Goal: Transaction & Acquisition: Book appointment/travel/reservation

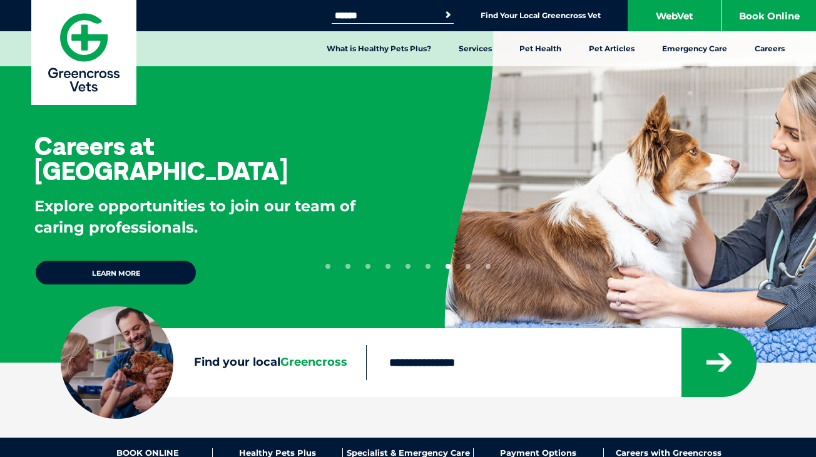
click at [399, 357] on input "Find your local Greencross" at bounding box center [523, 362] width 314 height 35
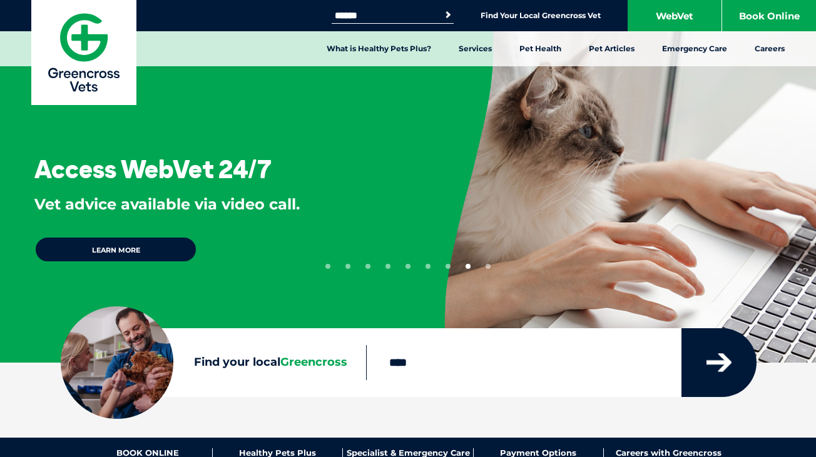
type input "****"
click at [716, 367] on icon "submit" at bounding box center [718, 362] width 25 height 19
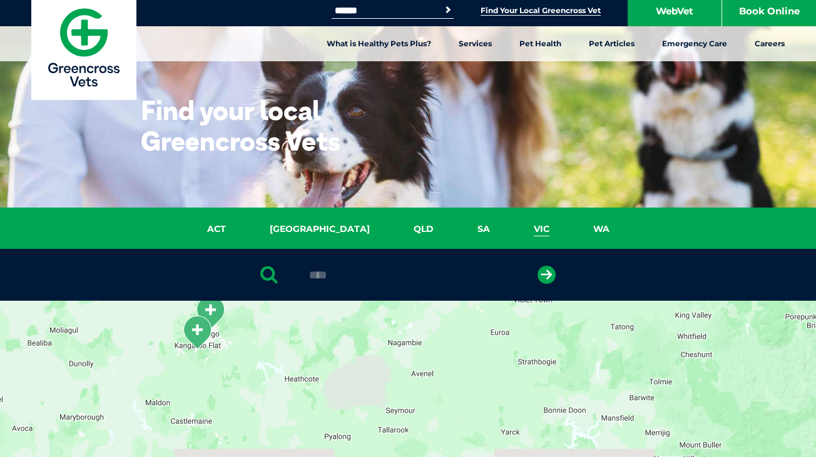
click at [512, 230] on link "VIC" at bounding box center [541, 229] width 59 height 14
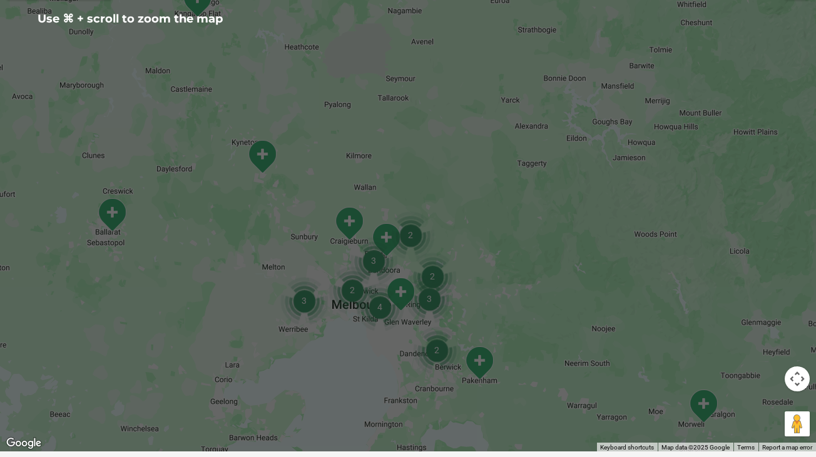
scroll to position [348, 0]
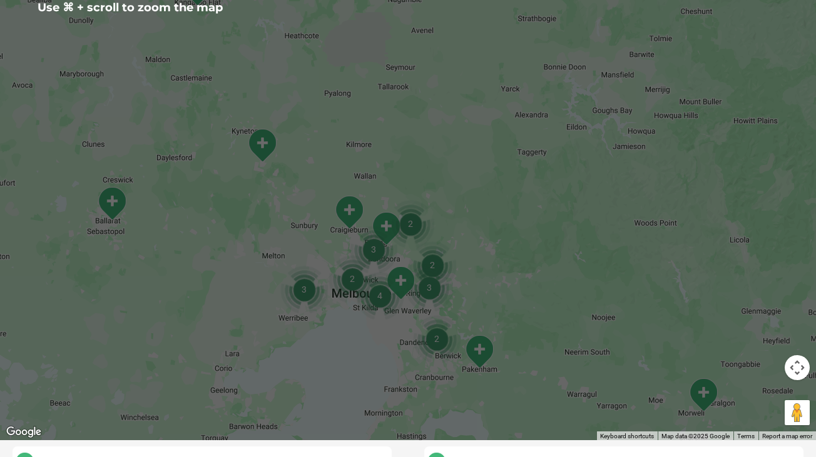
click at [442, 360] on img "2" at bounding box center [437, 339] width 48 height 48
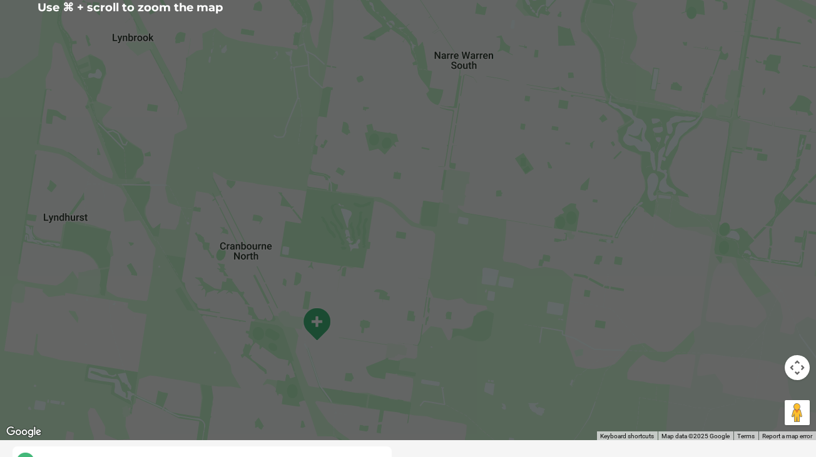
scroll to position [371, 0]
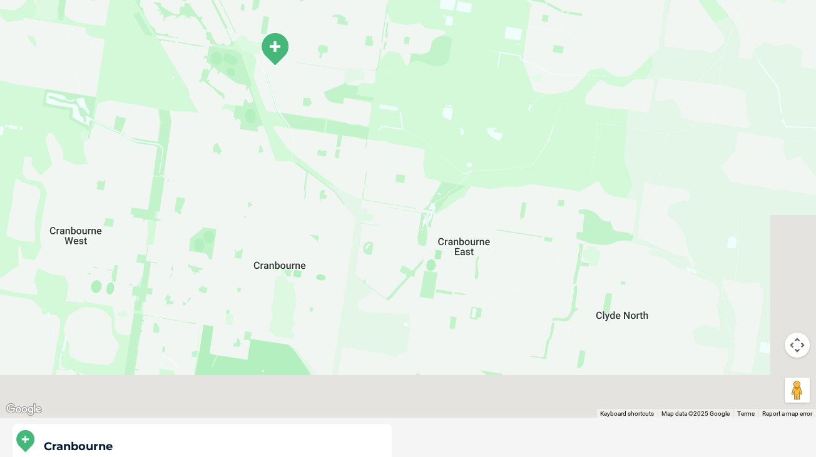
drag, startPoint x: 400, startPoint y: 326, endPoint x: 358, endPoint y: 69, distance: 260.4
click at [358, 69] on div "To navigate, press the arrow keys." at bounding box center [408, 176] width 816 height 483
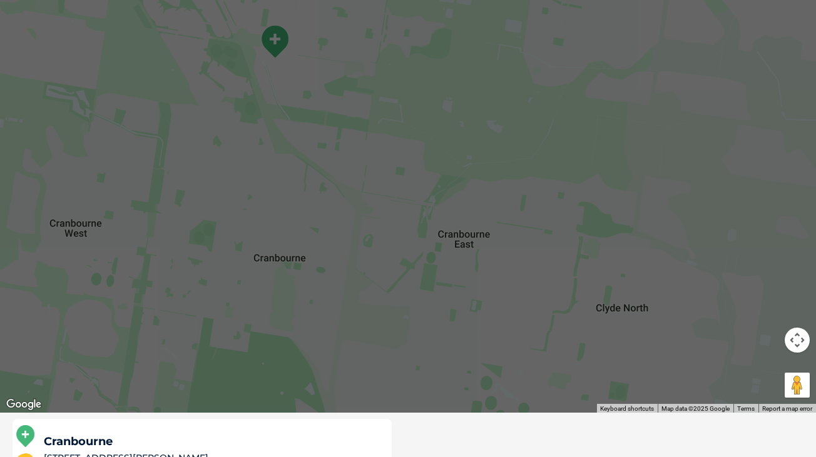
click at [441, 169] on div "To navigate, press the arrow keys." at bounding box center [408, 171] width 816 height 483
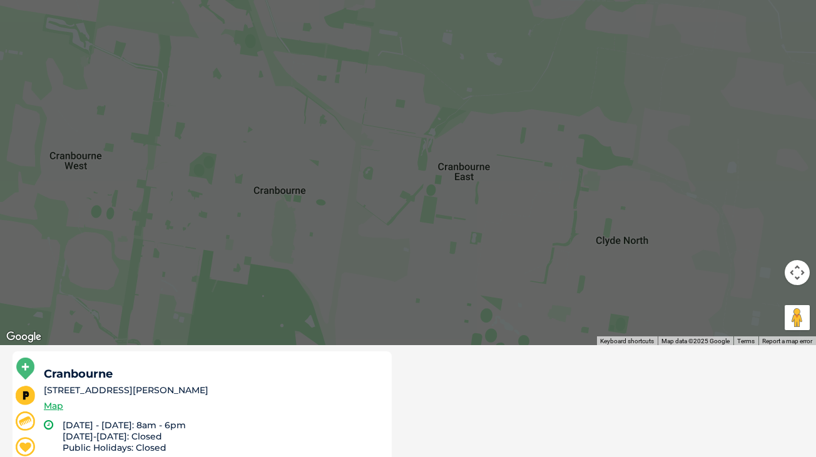
scroll to position [465, 0]
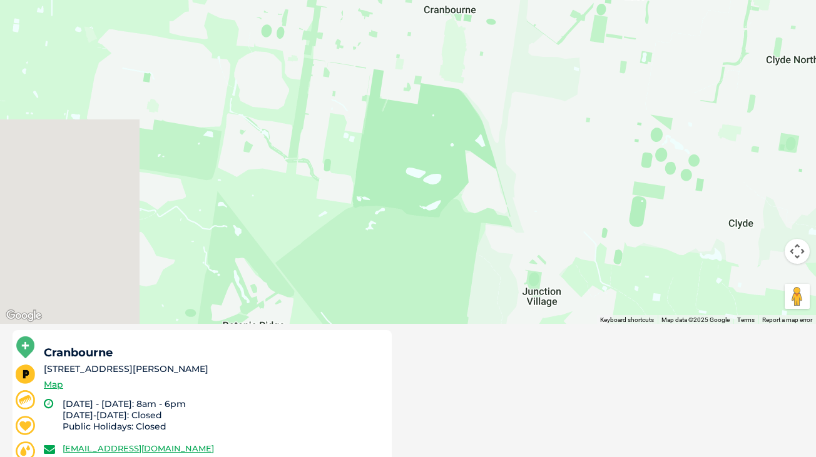
drag, startPoint x: 365, startPoint y: 251, endPoint x: 710, endPoint y: 186, distance: 351.4
click at [710, 186] on div "To navigate, press the arrow keys." at bounding box center [408, 82] width 816 height 483
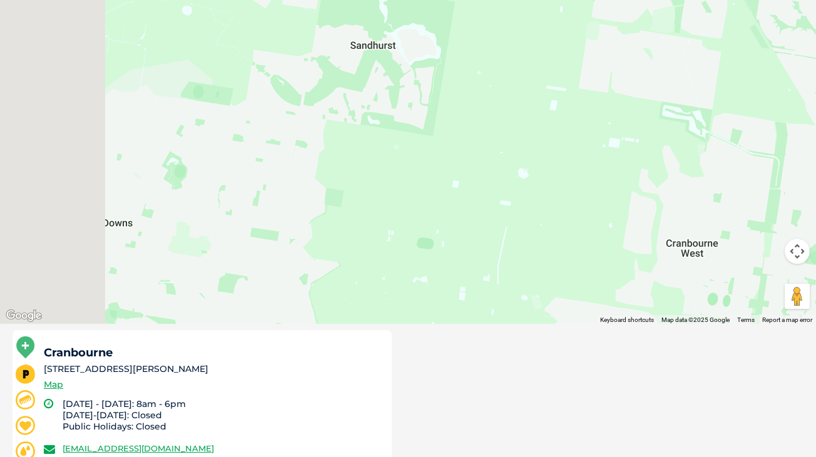
drag, startPoint x: 549, startPoint y: 129, endPoint x: 804, endPoint y: 273, distance: 292.1
click at [804, 273] on div "To navigate, press the arrow keys." at bounding box center [408, 82] width 816 height 483
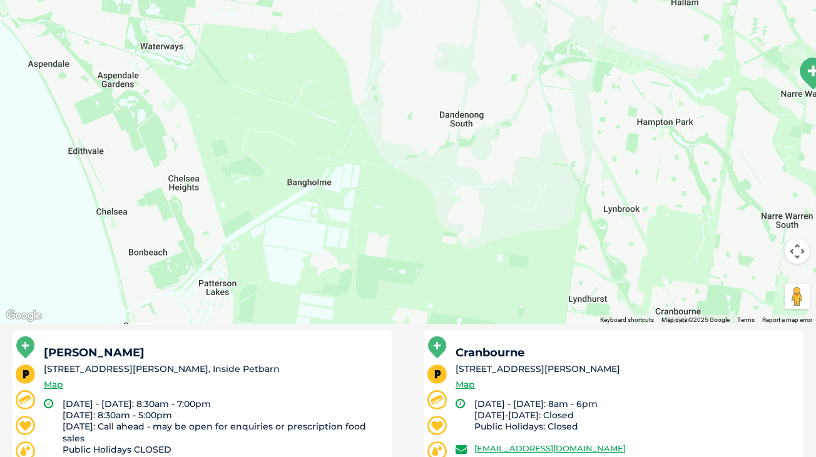
drag, startPoint x: 353, startPoint y: 154, endPoint x: 445, endPoint y: 439, distance: 299.4
click at [447, 439] on div "← Move left → Move right ↑ Move up ↓ Move down + Zoom in - Zoom out Home Jump l…" at bounding box center [408, 194] width 816 height 706
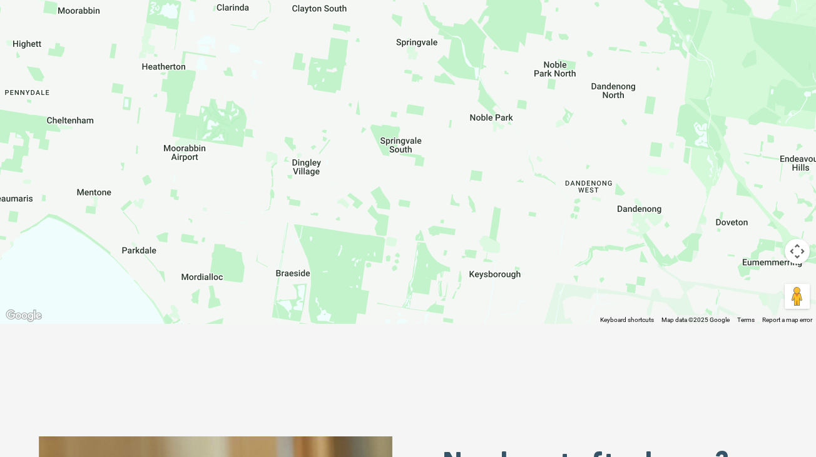
drag, startPoint x: 375, startPoint y: 193, endPoint x: 508, endPoint y: 408, distance: 253.4
click at [508, 409] on div "Greencross Vets Search for: Search Find Your Local Greencross Vet WebVet Book O…" at bounding box center [408, 223] width 816 height 1377
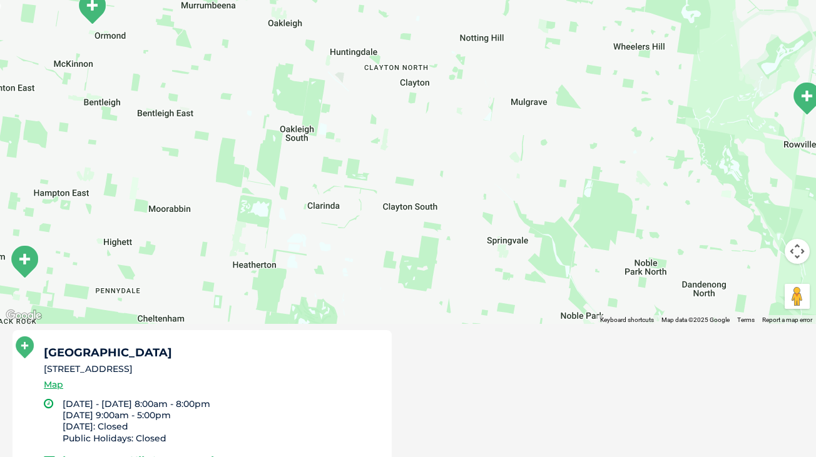
drag, startPoint x: 423, startPoint y: 252, endPoint x: 516, endPoint y: 455, distance: 223.6
click at [516, 455] on div "← Move left → Move right ↑ Move up ↓ Move down + Zoom in - Zoom out Home Jump l…" at bounding box center [408, 194] width 816 height 706
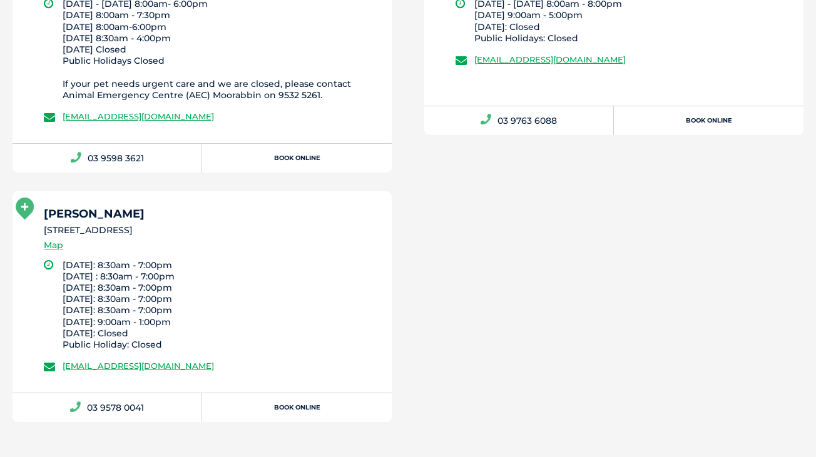
scroll to position [1123, 0]
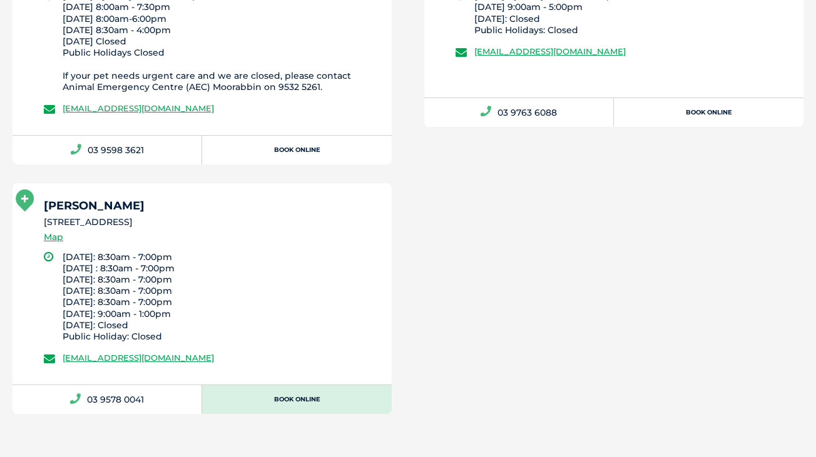
click at [266, 390] on link "Book Online" at bounding box center [296, 399] width 189 height 29
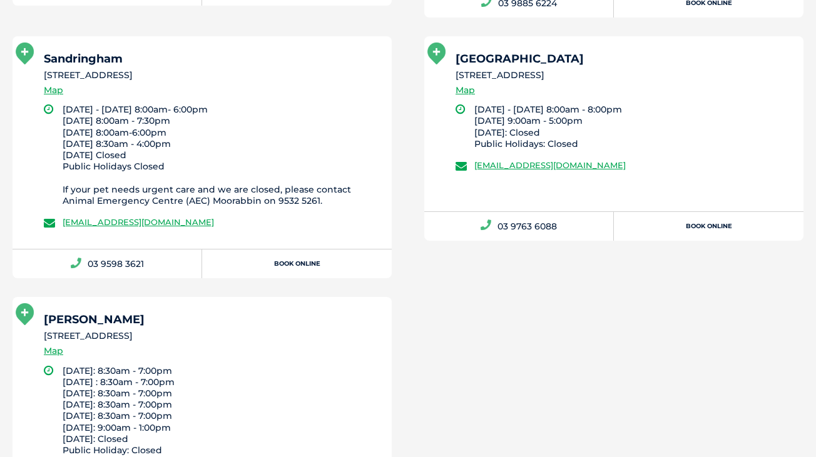
scroll to position [541, 0]
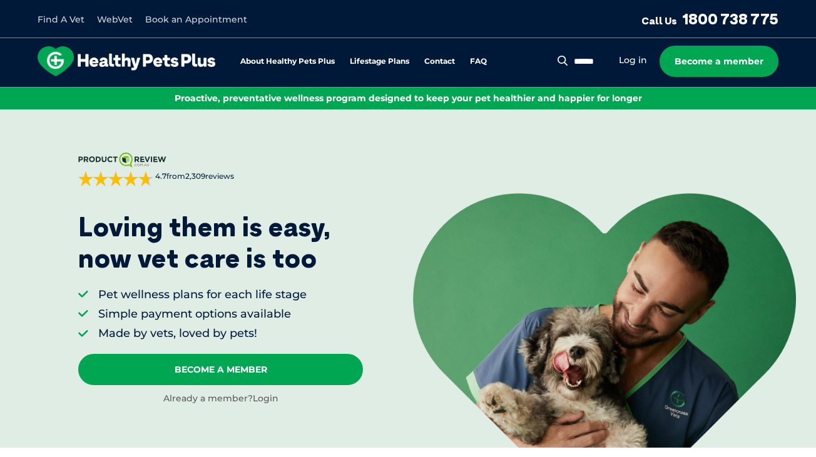
click at [265, 400] on link "Login" at bounding box center [266, 398] width 26 height 11
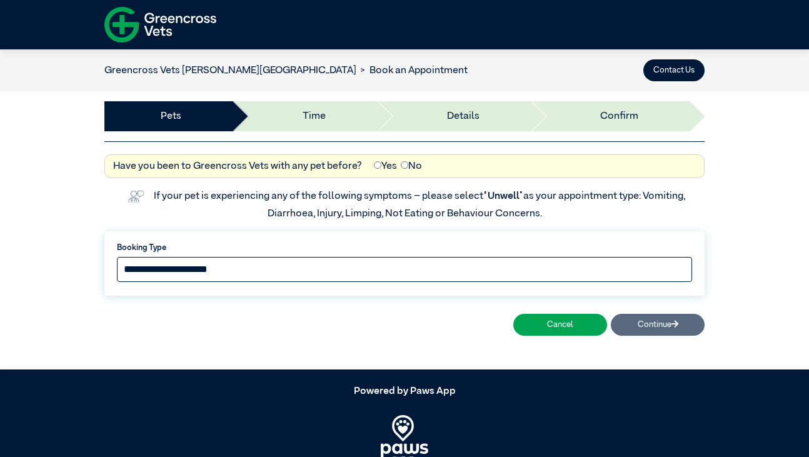
select select "*****"
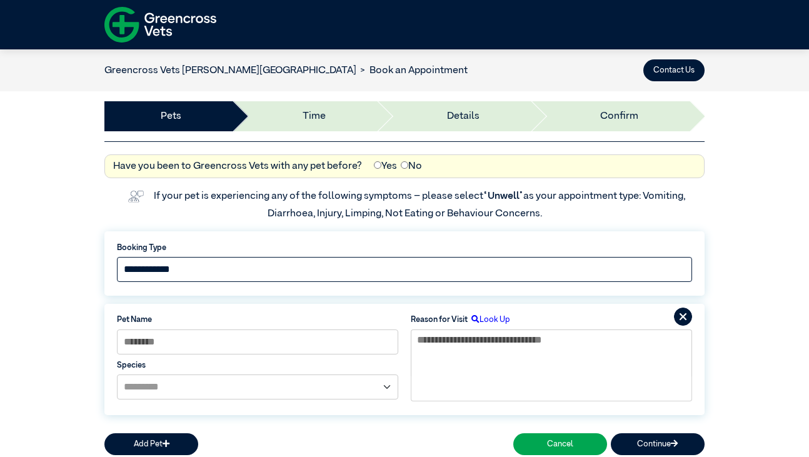
scroll to position [151, 0]
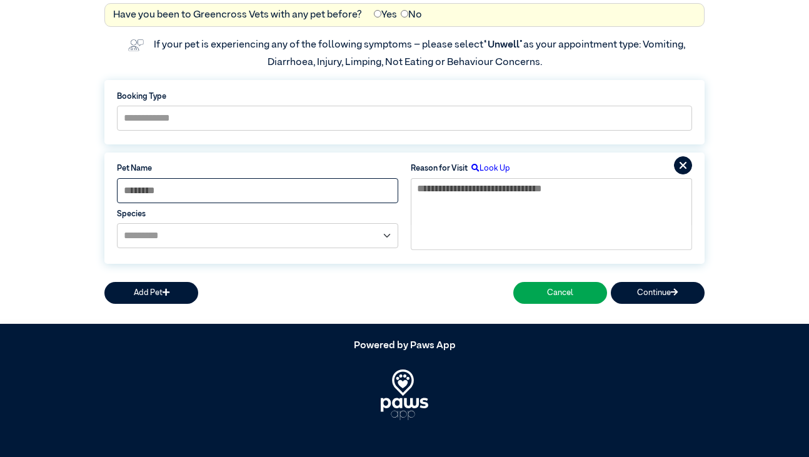
click at [263, 194] on input at bounding box center [257, 190] width 281 height 25
type input "***"
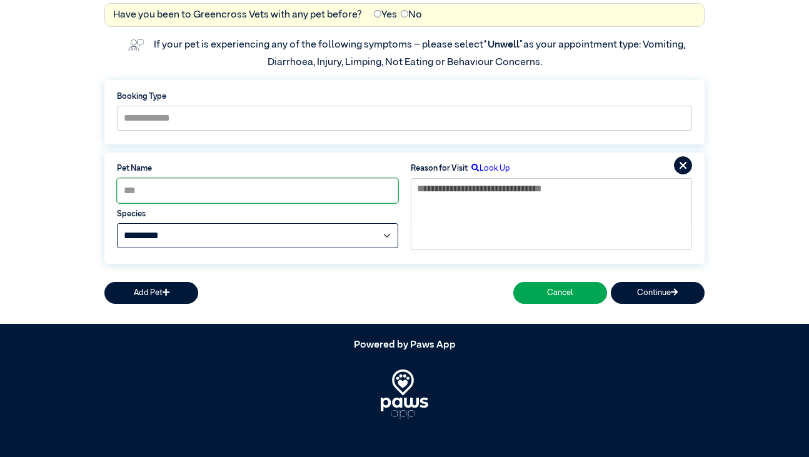
select select "*****"
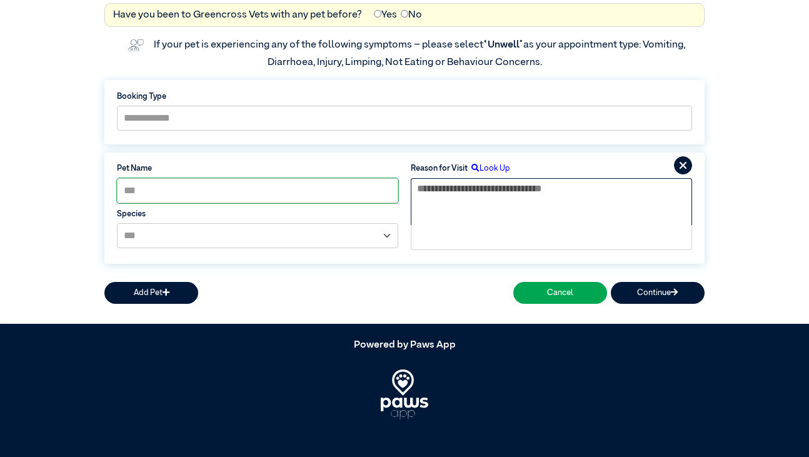
click at [450, 211] on textarea at bounding box center [551, 202] width 281 height 48
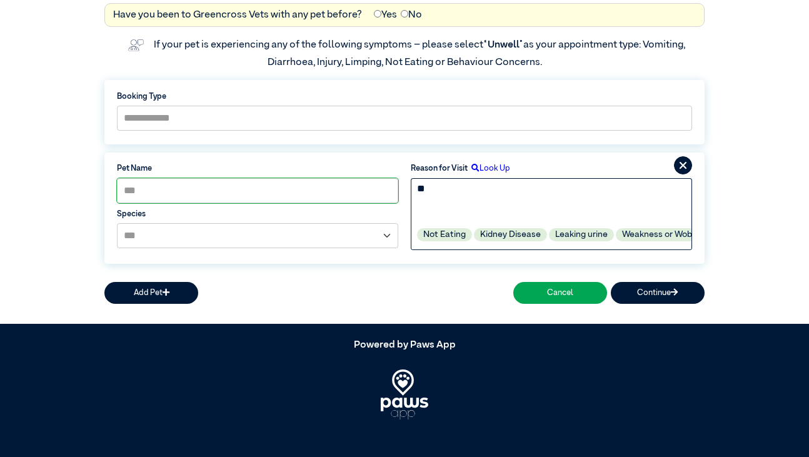
type textarea "*"
click at [476, 238] on label "Ear issue" at bounding box center [469, 234] width 48 height 13
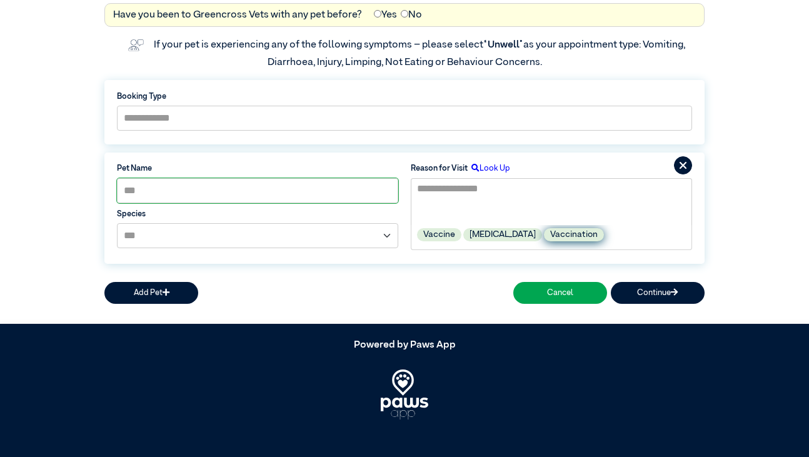
click at [569, 233] on label "Vaccination" at bounding box center [574, 234] width 60 height 13
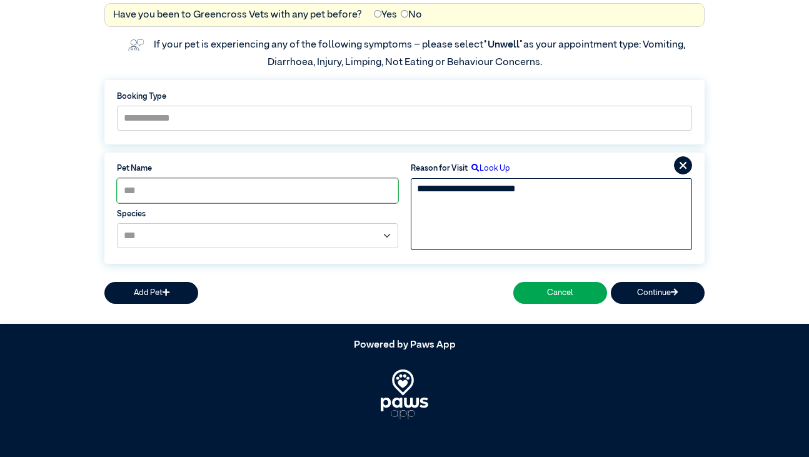
click at [439, 186] on textarea "**********" at bounding box center [551, 202] width 281 height 48
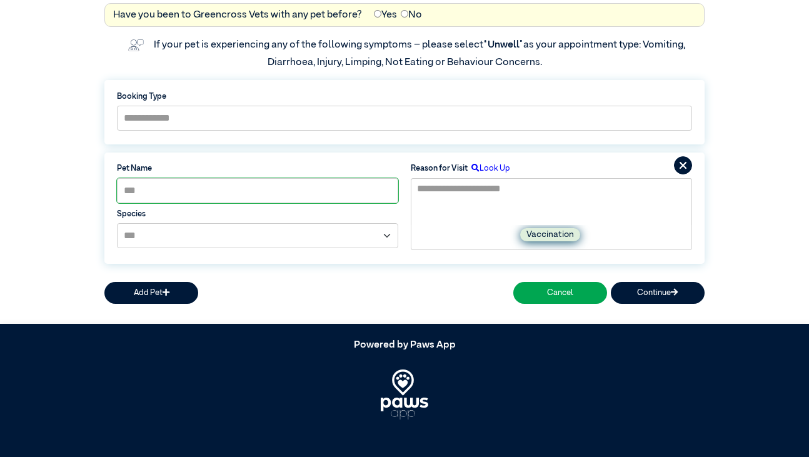
click at [554, 236] on label "Vaccination" at bounding box center [550, 234] width 60 height 13
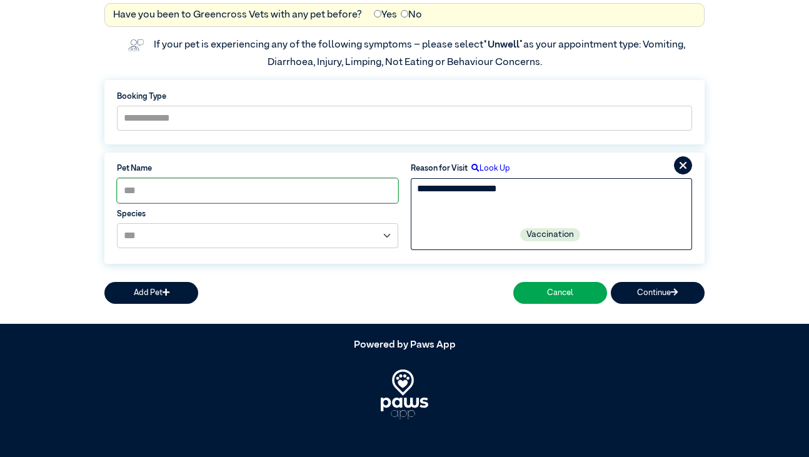
click at [457, 192] on textarea "**********" at bounding box center [551, 202] width 281 height 48
type textarea "**********"
click at [659, 282] on button "Continue" at bounding box center [658, 293] width 94 height 22
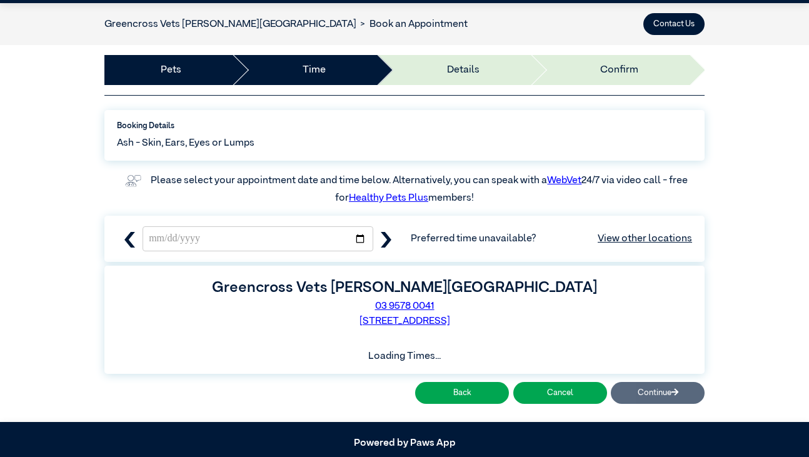
click at [659, 293] on div "Greencross Vets Glen Eira 03 9578 0041 453 North Road, Ormond, VIC, 3204" at bounding box center [404, 302] width 587 height 53
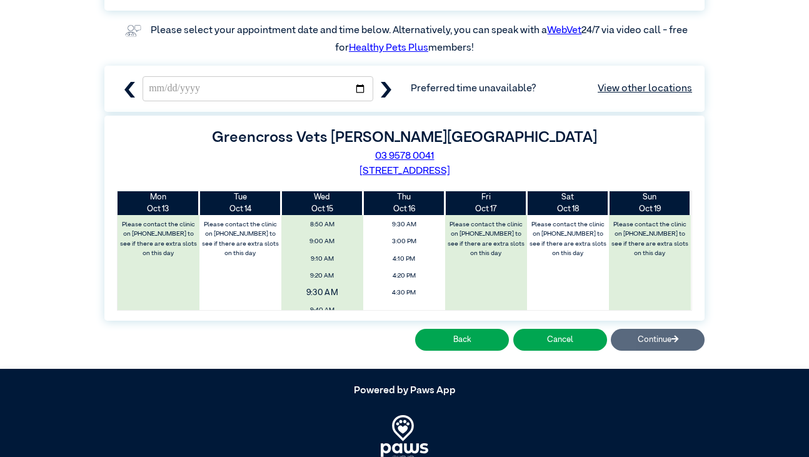
scroll to position [29, 0]
